Goal: Task Accomplishment & Management: Use online tool/utility

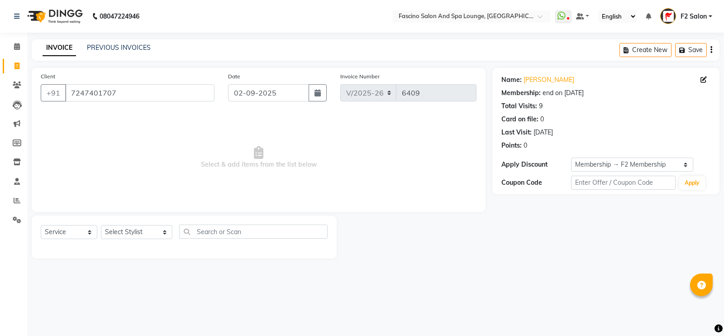
select select "129"
select select "service"
select select "1: Object"
click at [90, 90] on input "7247401707" at bounding box center [139, 92] width 149 height 17
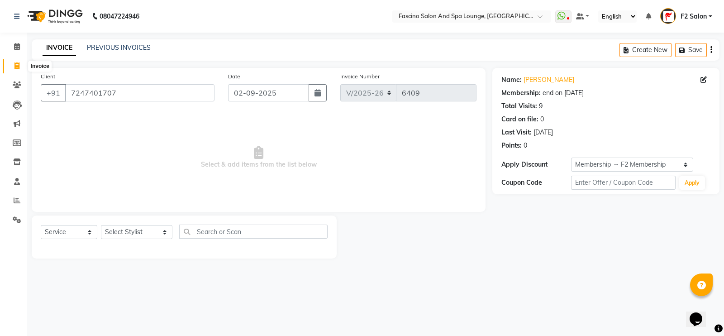
click at [16, 69] on icon at bounding box center [16, 65] width 5 height 7
select select "129"
select select "service"
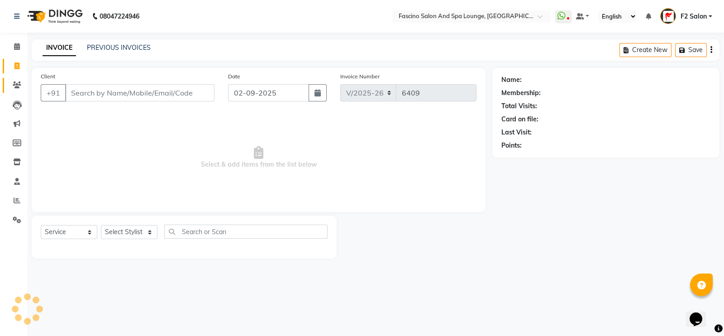
click at [16, 91] on link "Clients" at bounding box center [14, 85] width 22 height 15
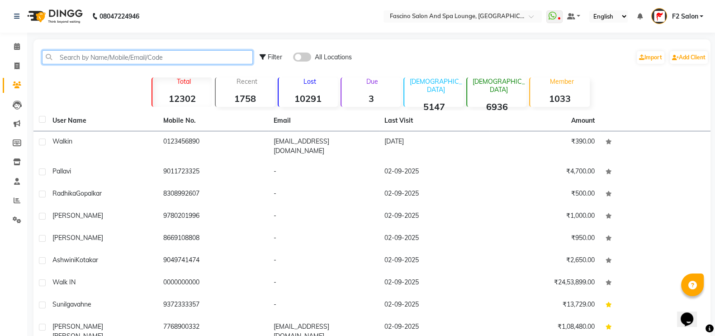
click at [66, 57] on input "text" at bounding box center [147, 57] width 211 height 14
paste input "7247401707"
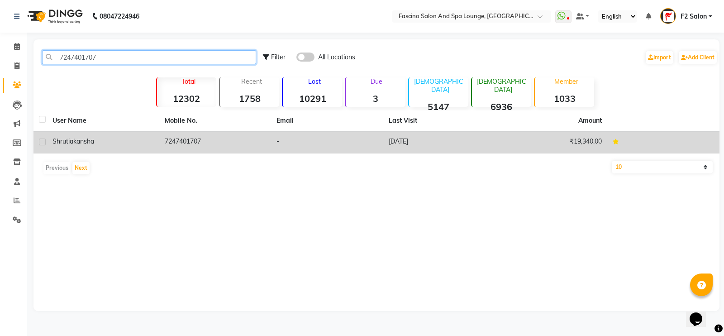
type input "7247401707"
click at [183, 141] on td "7247401707" at bounding box center [215, 142] width 112 height 22
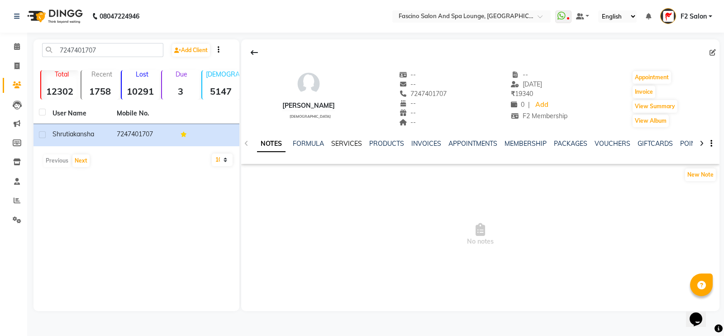
click at [351, 143] on link "SERVICES" at bounding box center [346, 143] width 31 height 8
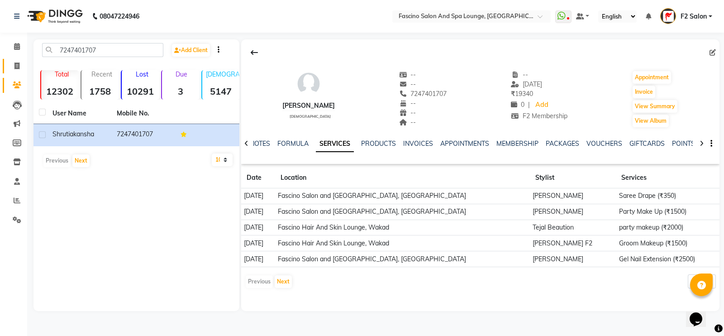
click at [19, 60] on link "Invoice" at bounding box center [14, 66] width 22 height 15
select select "service"
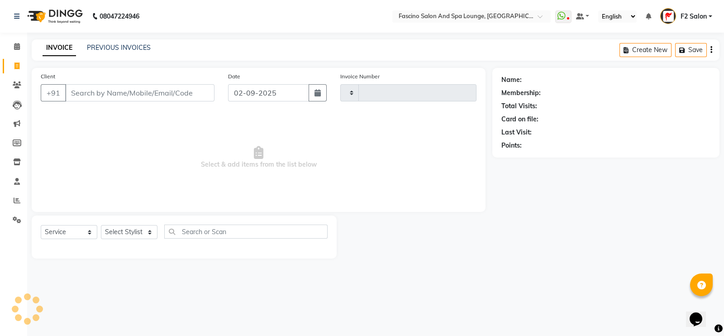
type input "6409"
select select "129"
click at [104, 51] on link "PREVIOUS INVOICES" at bounding box center [119, 47] width 64 height 8
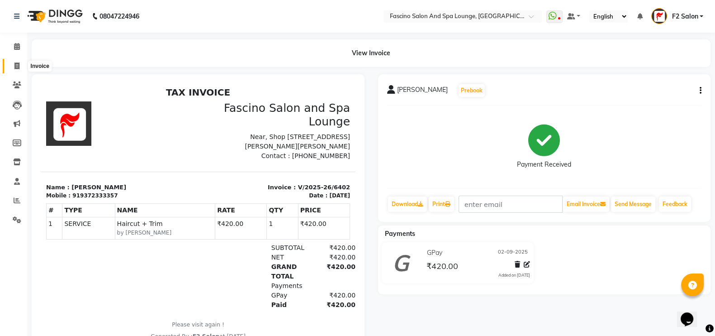
click at [18, 68] on icon at bounding box center [16, 65] width 5 height 7
select select "service"
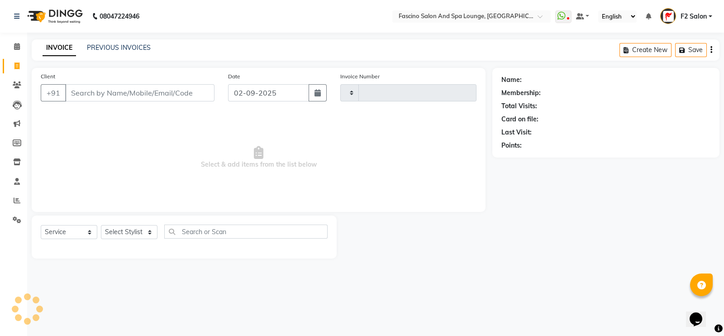
type input "6409"
select select "129"
click at [109, 94] on input "Client" at bounding box center [139, 92] width 149 height 17
type input "9049741474"
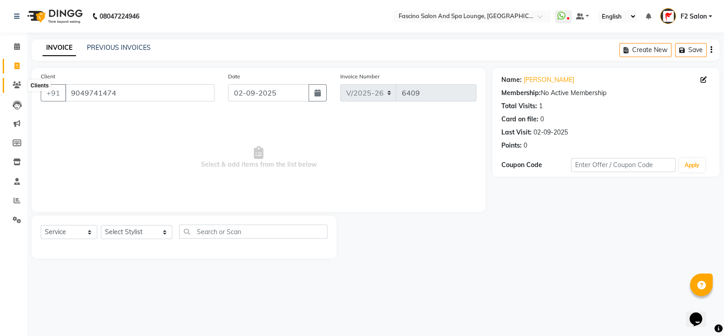
click at [13, 87] on icon at bounding box center [17, 84] width 9 height 7
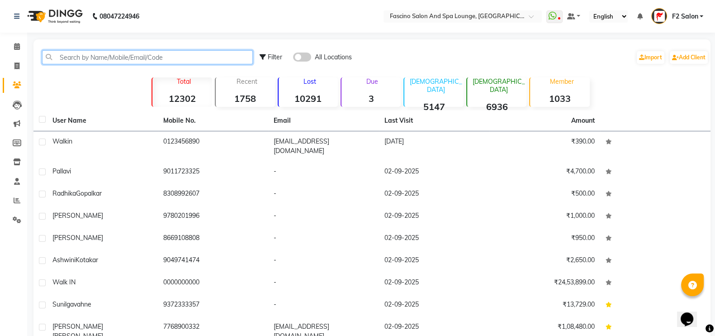
click at [184, 62] on input "text" at bounding box center [147, 57] width 211 height 14
paste input "9049741474"
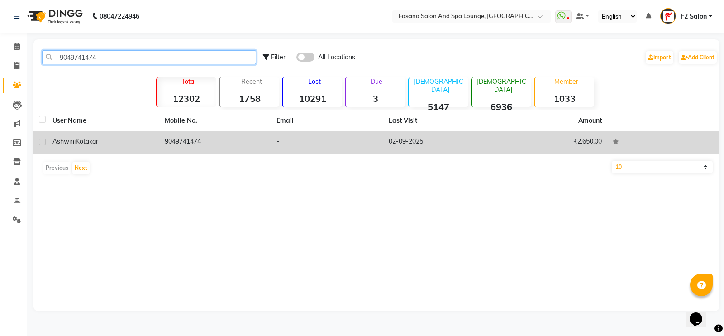
type input "9049741474"
click at [188, 146] on td "9049741474" at bounding box center [215, 142] width 112 height 22
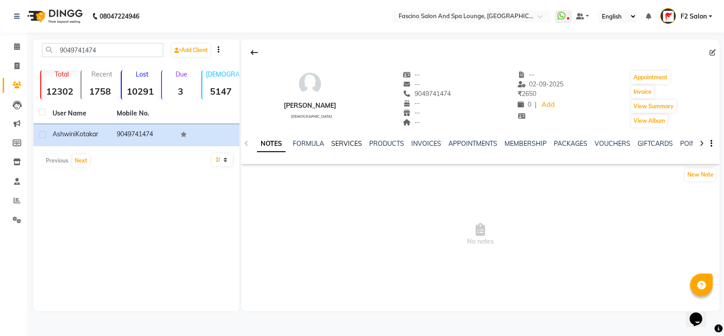
click at [335, 141] on link "SERVICES" at bounding box center [346, 143] width 31 height 8
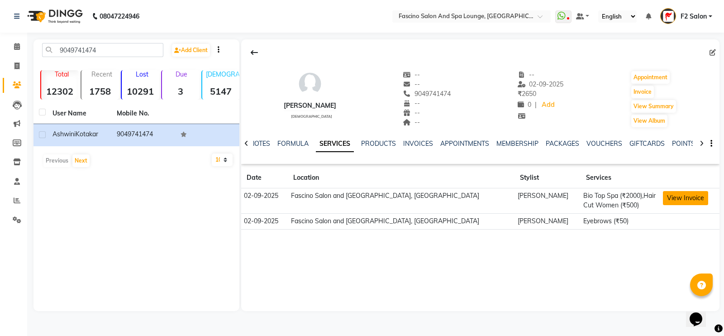
click at [678, 195] on button "View Invoice" at bounding box center [685, 198] width 45 height 14
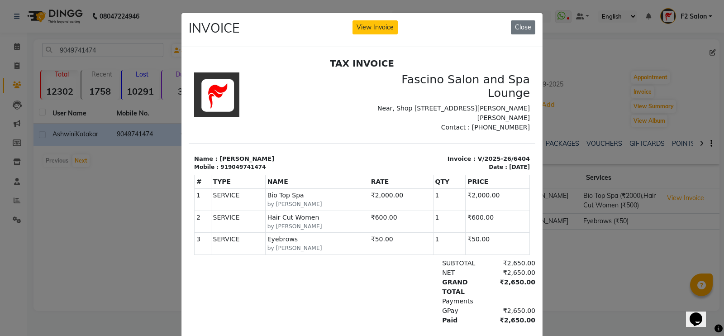
click at [611, 246] on ngb-modal-window "INVOICE View Invoice Close" at bounding box center [362, 168] width 724 height 336
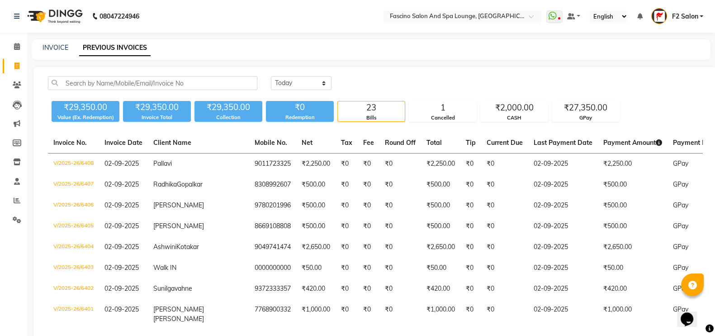
click at [632, 115] on div "₹29,350.00 Value (Ex. Redemption) ₹29,350.00 Invoice Total ₹29,350.00 Collectio…" at bounding box center [375, 109] width 655 height 24
click at [14, 82] on icon at bounding box center [17, 84] width 9 height 7
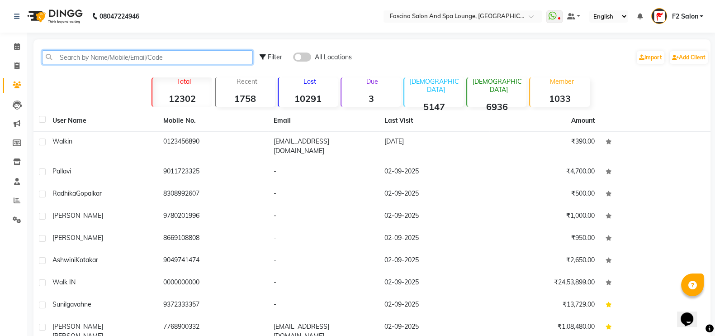
click at [79, 57] on input "text" at bounding box center [147, 57] width 211 height 14
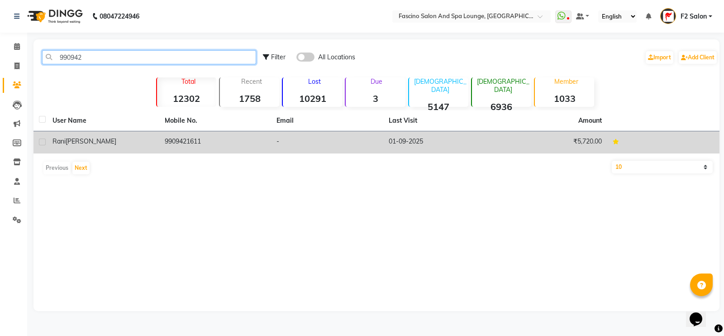
type input "990942"
click at [189, 151] on td "9909421611" at bounding box center [215, 142] width 112 height 22
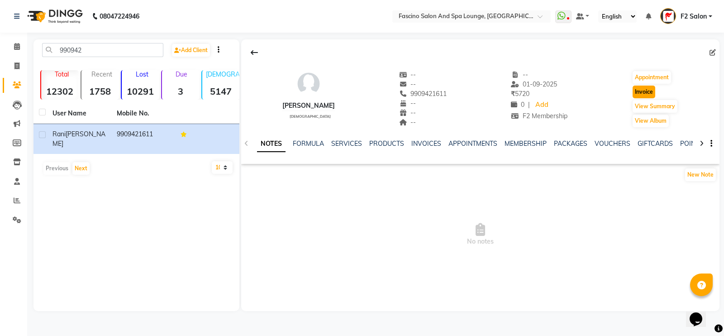
click at [645, 92] on button "Invoice" at bounding box center [643, 91] width 23 height 13
select select "129"
select select "service"
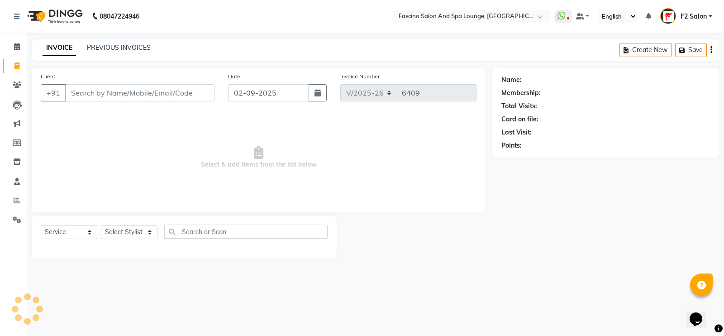
type input "9909421611"
select select "1: Object"
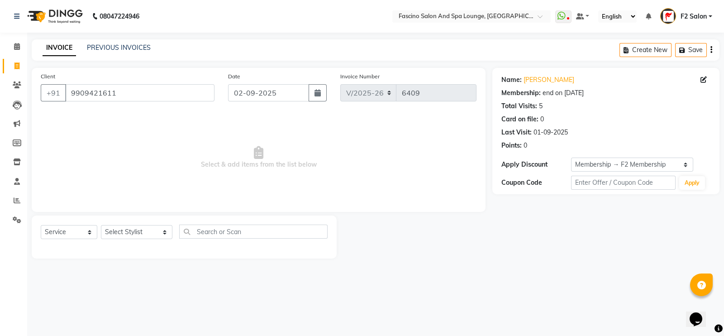
click at [687, 14] on span "F2 Salon" at bounding box center [693, 16] width 26 height 9
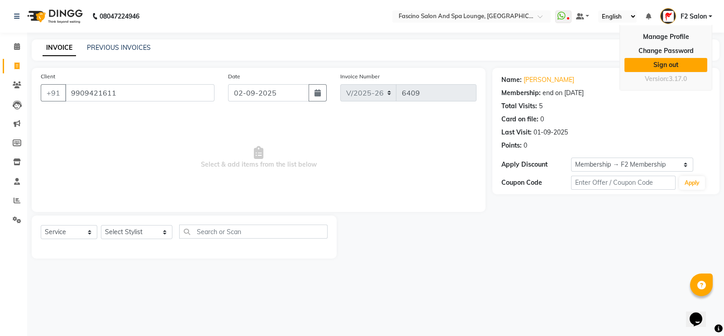
click at [672, 62] on link "Sign out" at bounding box center [665, 65] width 83 height 14
